Goal: Task Accomplishment & Management: Manage account settings

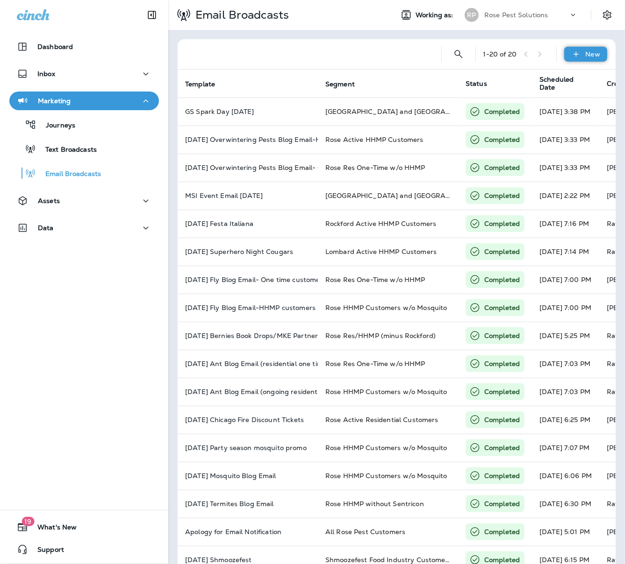
click at [571, 58] on icon at bounding box center [576, 54] width 10 height 9
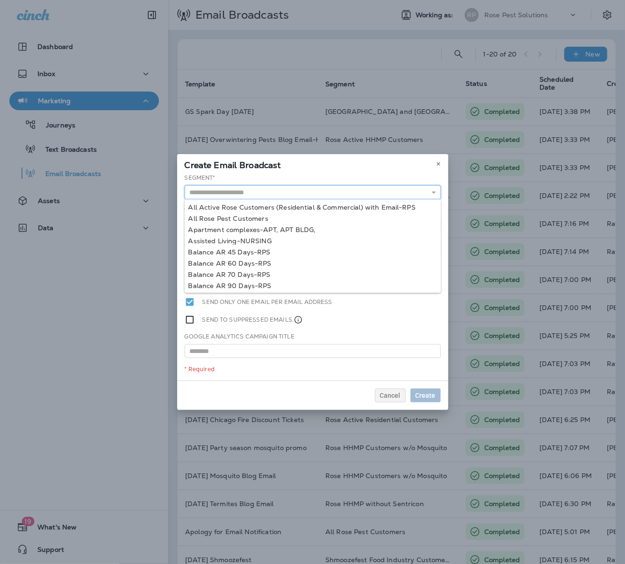
click at [231, 194] on input "text" at bounding box center [313, 192] width 256 height 14
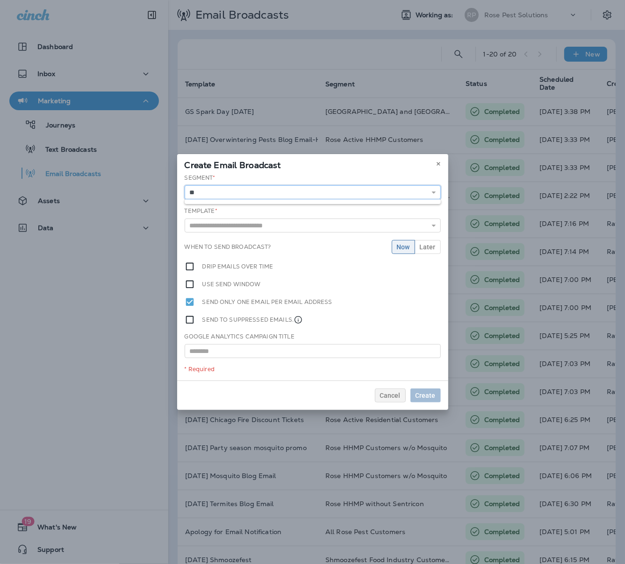
type input "*"
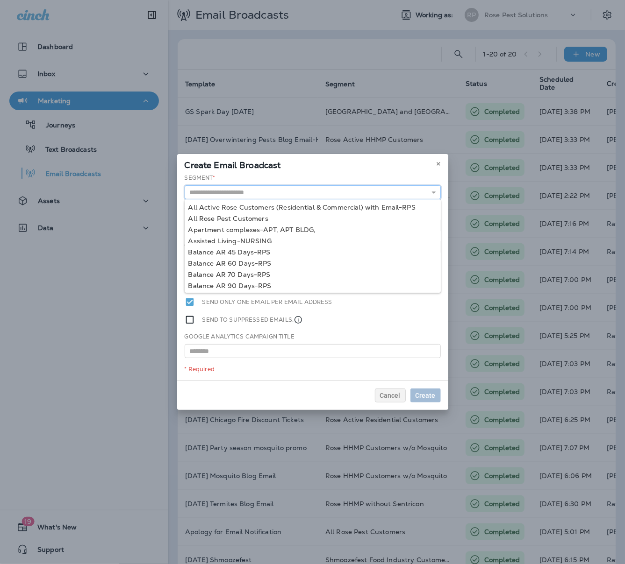
type input "*"
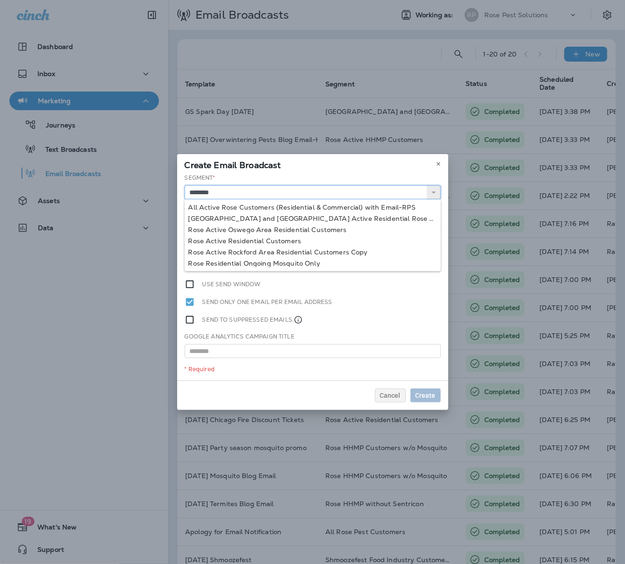
type input "********"
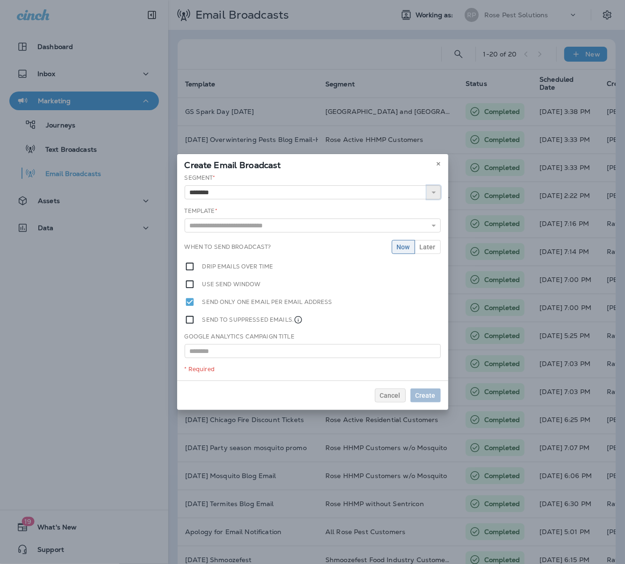
click at [434, 191] on icon "button" at bounding box center [433, 192] width 7 height 7
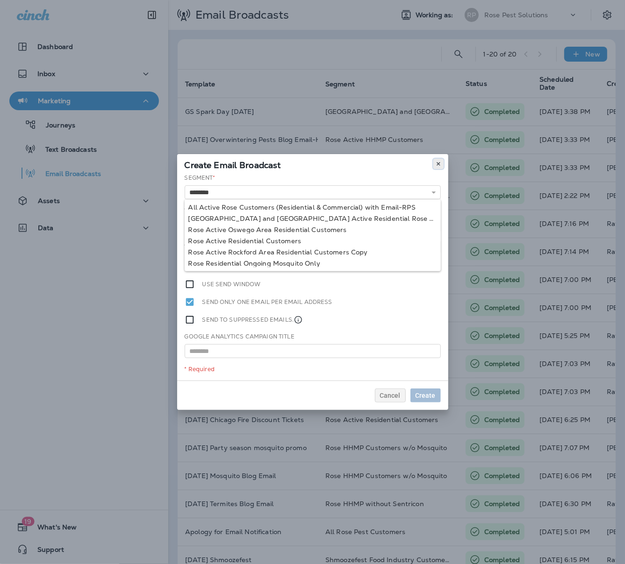
click at [440, 165] on use at bounding box center [437, 164] width 3 height 4
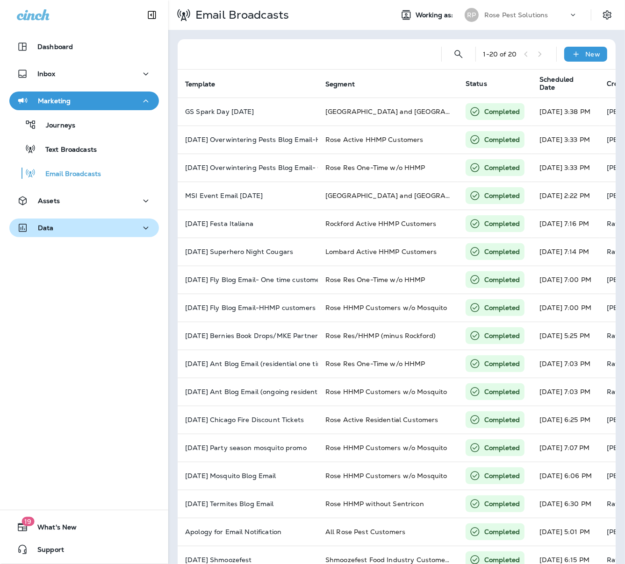
click at [141, 231] on icon "button" at bounding box center [145, 228] width 11 height 12
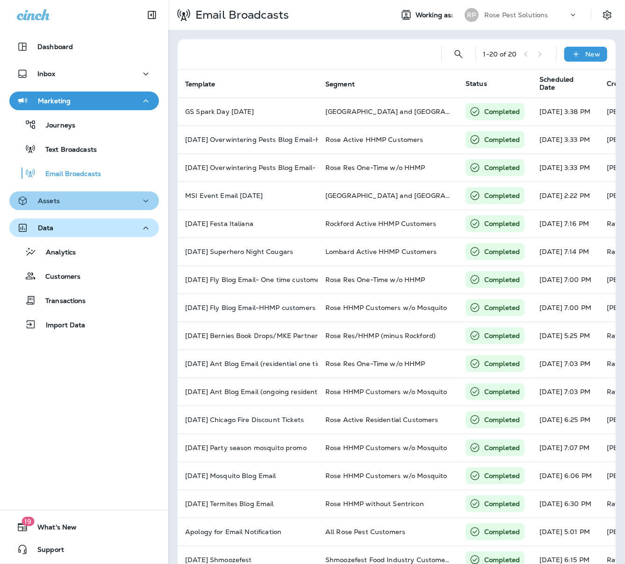
click at [140, 206] on icon "button" at bounding box center [145, 201] width 11 height 12
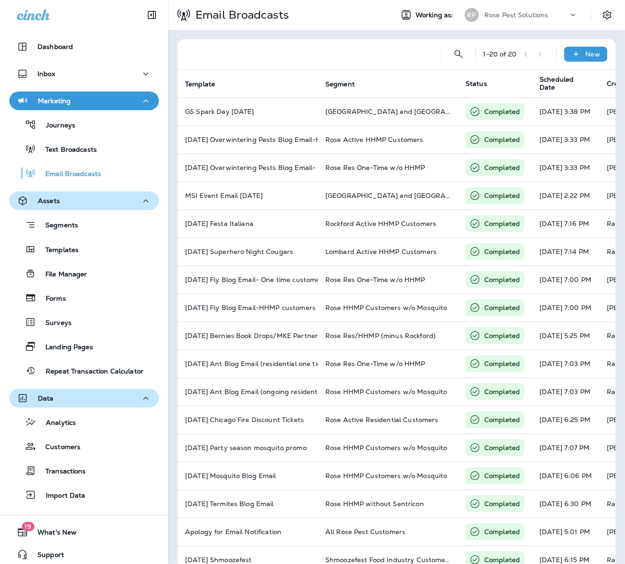
click at [70, 235] on div "Segments Templates File Manager Forms Surveys Landing Pages Repeat Transaction …" at bounding box center [83, 295] width 149 height 170
click at [49, 224] on p "Segments" at bounding box center [57, 225] width 42 height 9
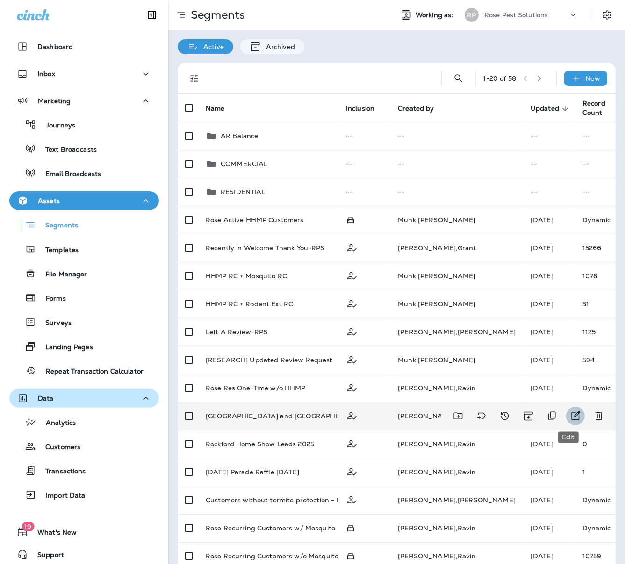
click at [571, 420] on icon "Edit" at bounding box center [574, 416] width 11 height 11
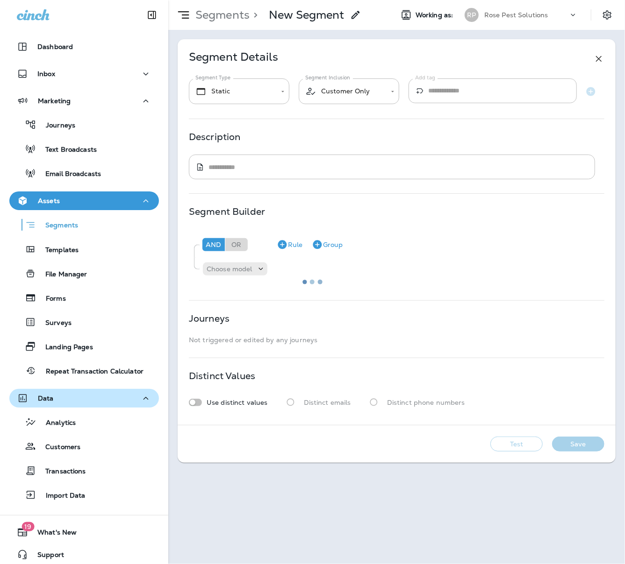
type input "*******"
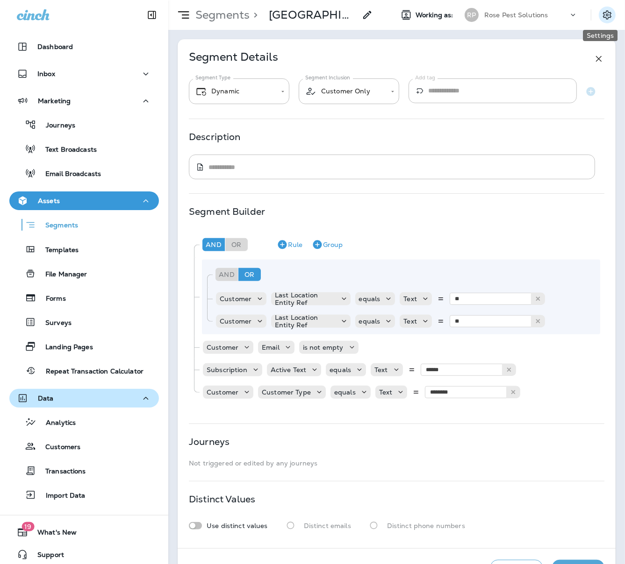
click at [601, 16] on icon "Settings" at bounding box center [606, 14] width 11 height 11
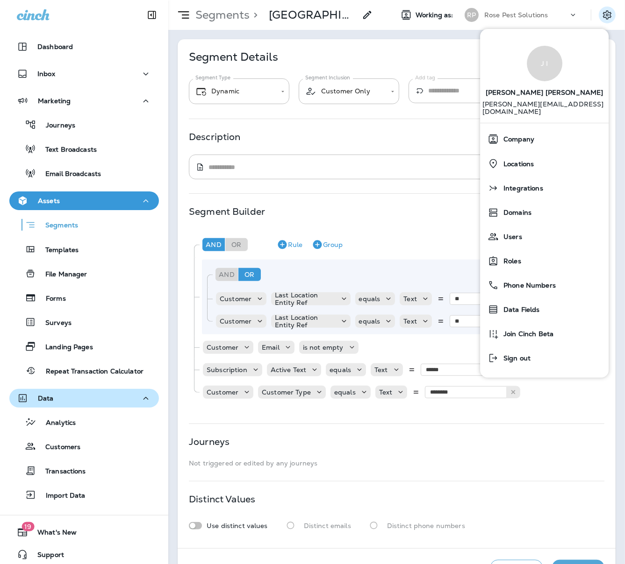
click at [414, 127] on div "**********" at bounding box center [397, 293] width 438 height 509
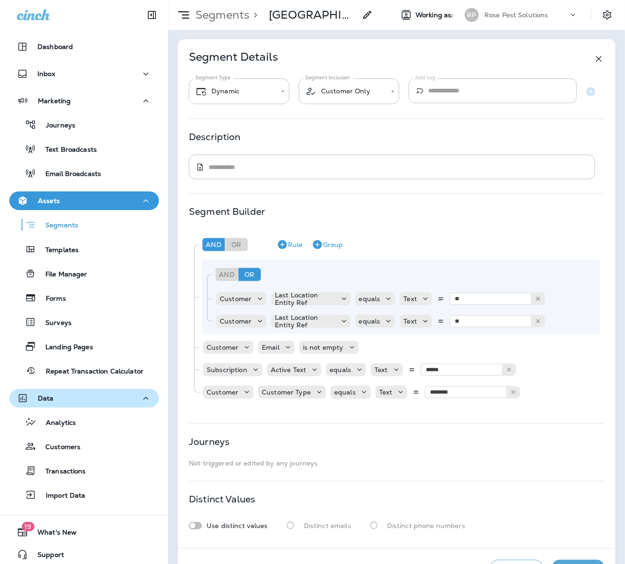
click at [593, 60] on icon at bounding box center [598, 58] width 11 height 11
